Goal: Browse casually

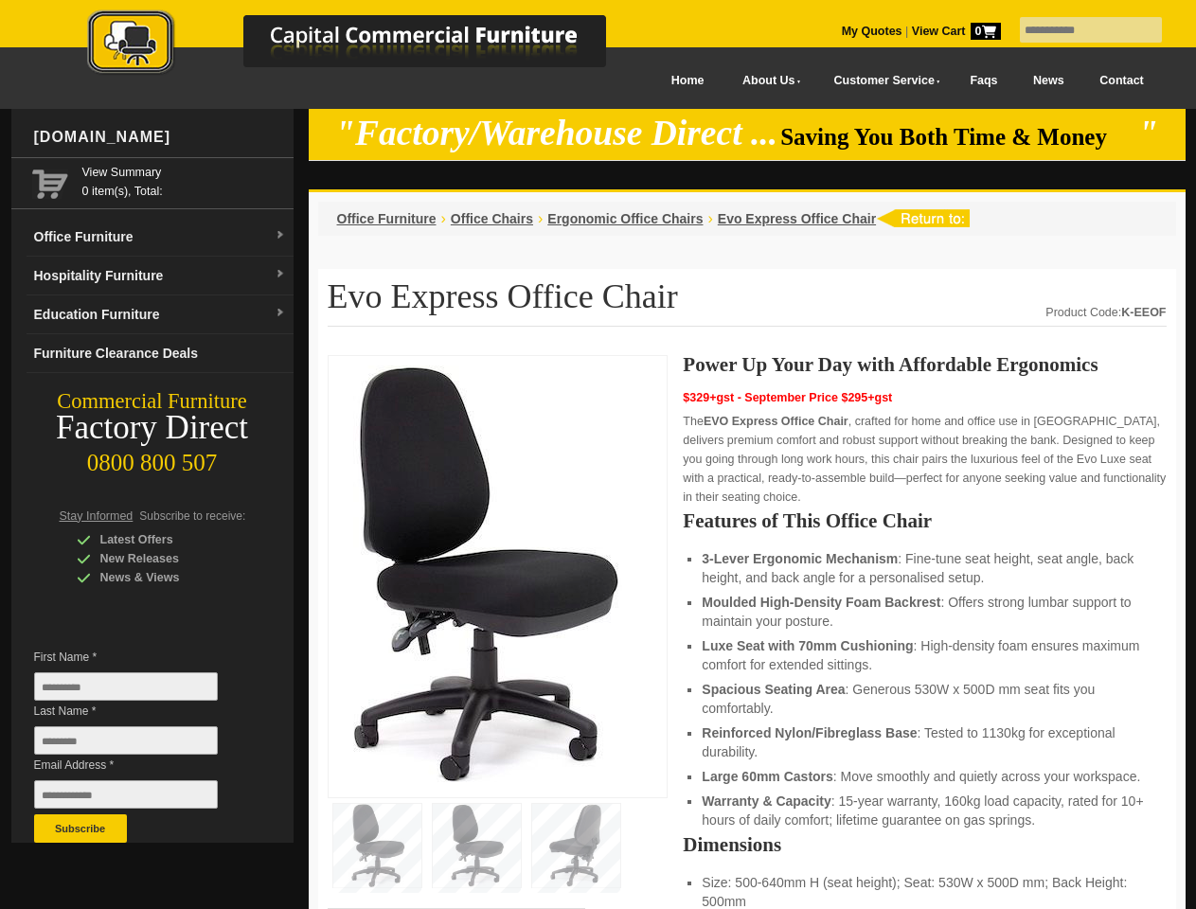
click at [1079, 30] on input "text" at bounding box center [1091, 30] width 142 height 26
click at [140, 745] on input "Last Name *" at bounding box center [126, 740] width 184 height 28
click at [80, 829] on button "Subscribe" at bounding box center [80, 828] width 93 height 28
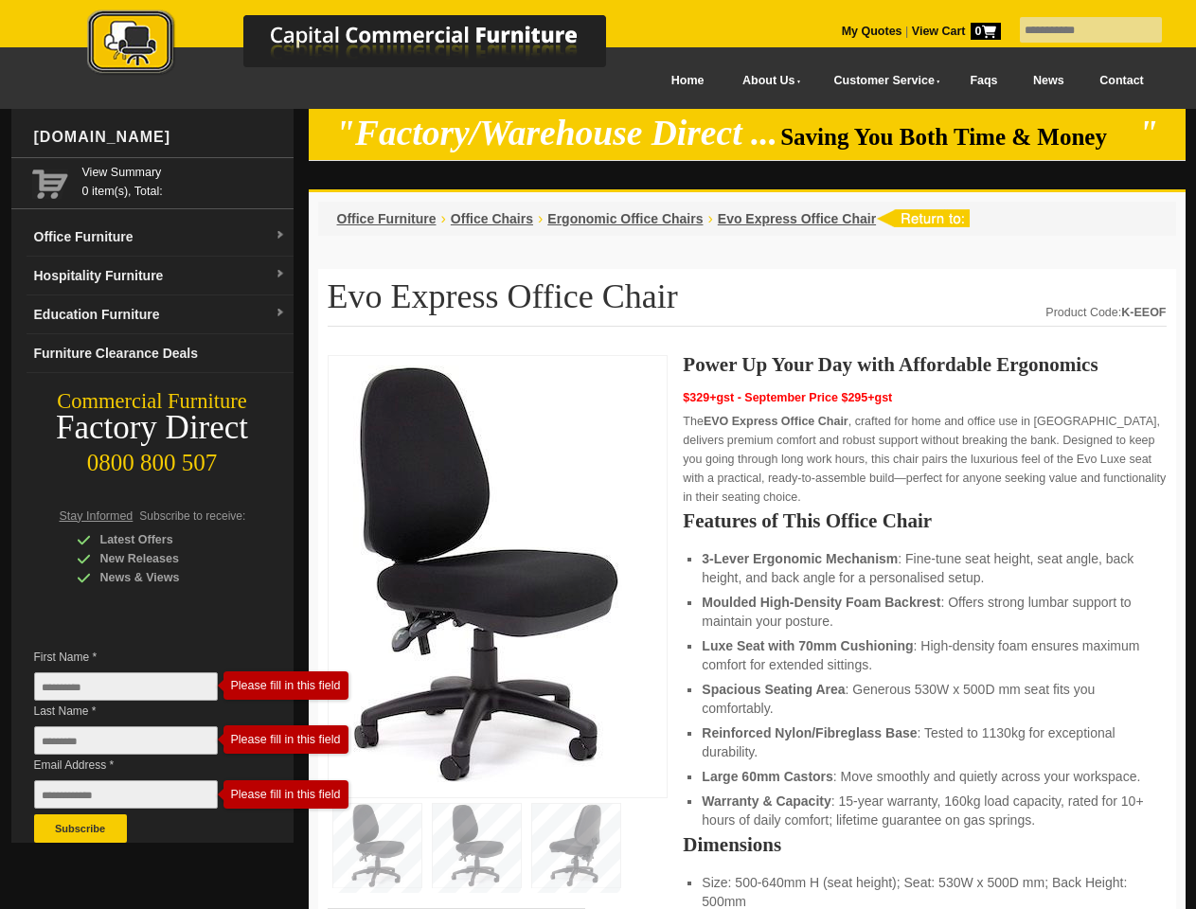
click at [747, 633] on ul "3-Lever Ergonomic Mechanism : Fine-tune seat height, seat angle, back height, a…" at bounding box center [924, 689] width 445 height 280
